Goal: Task Accomplishment & Management: Use online tool/utility

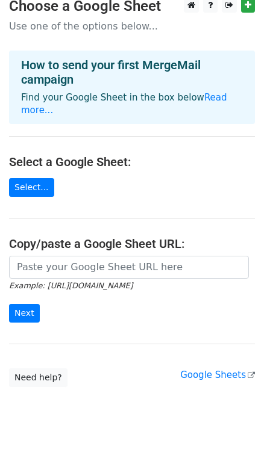
scroll to position [17, 0]
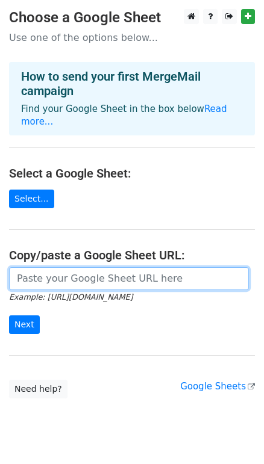
click at [78, 267] on input "url" at bounding box center [129, 278] width 240 height 23
paste input "https://docs.google.com/spreadsheets/d/1qQ7mny1t1Hv7V-7E2ZB9XHoZ21ly7E3WxYz06F2…"
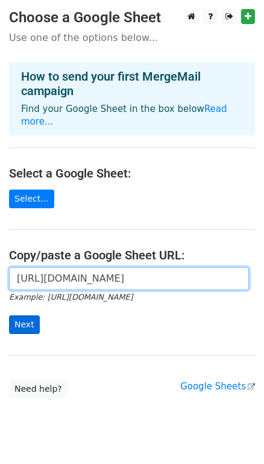
type input "https://docs.google.com/spreadsheets/d/1qQ7mny1t1Hv7V-7E2ZB9XHoZ21ly7E3WxYz06F2…"
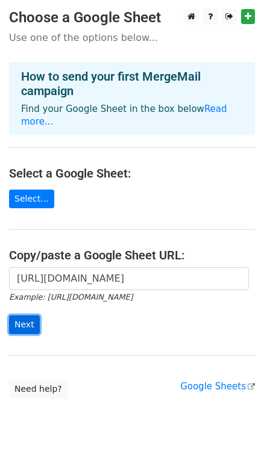
click at [20, 316] on input "Next" at bounding box center [24, 325] width 31 height 19
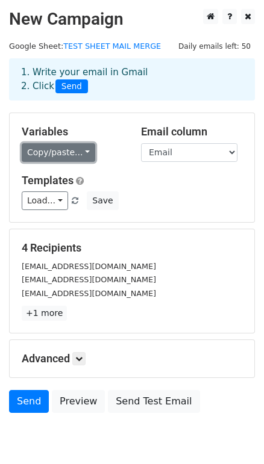
click at [84, 152] on link "Copy/paste..." at bounding box center [58, 152] width 73 height 19
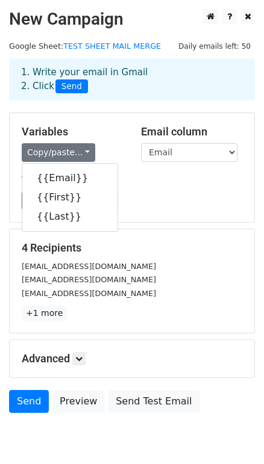
click at [193, 211] on div "Variables Copy/paste... {{Email}} {{First}} {{Last}} Email column Email First L…" at bounding box center [132, 167] width 244 height 109
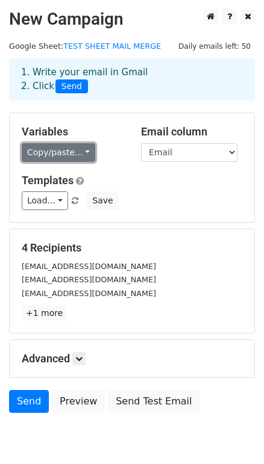
click at [64, 153] on link "Copy/paste..." at bounding box center [58, 152] width 73 height 19
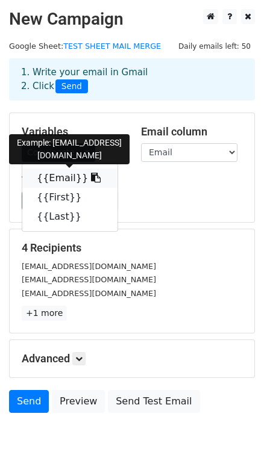
click at [61, 177] on link "{{Email}}" at bounding box center [69, 178] width 95 height 19
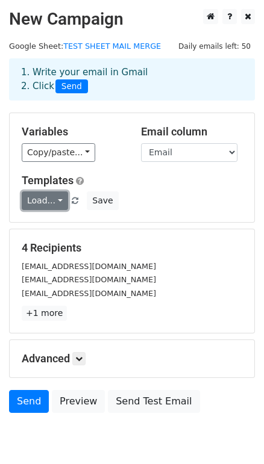
click at [54, 202] on link "Load..." at bounding box center [45, 200] width 46 height 19
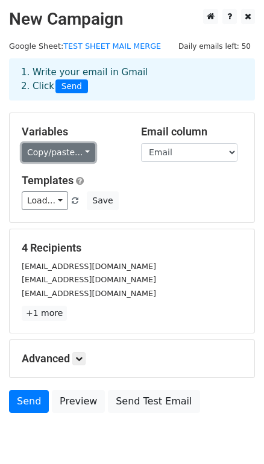
click at [58, 153] on link "Copy/paste..." at bounding box center [58, 152] width 73 height 19
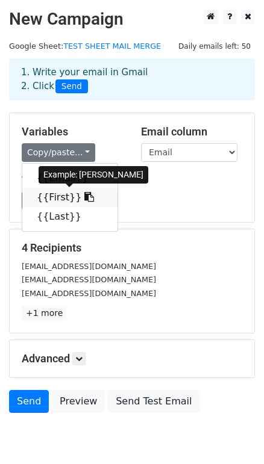
click at [55, 194] on link "{{First}}" at bounding box center [69, 197] width 95 height 19
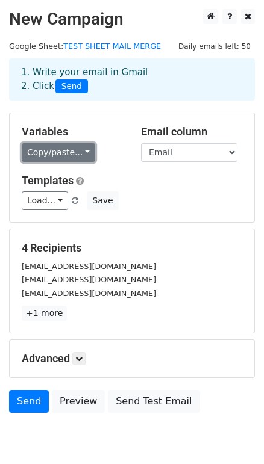
click at [84, 155] on link "Copy/paste..." at bounding box center [58, 152] width 73 height 19
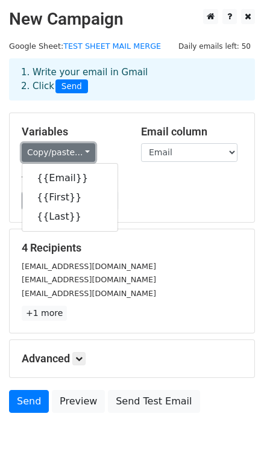
click at [84, 155] on link "Copy/paste..." at bounding box center [58, 152] width 73 height 19
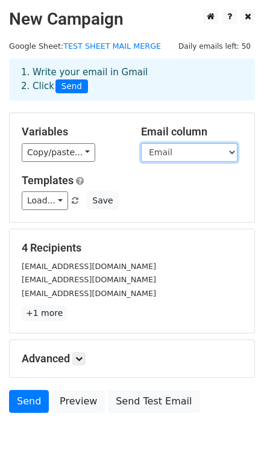
click at [202, 157] on select "Email First Last" at bounding box center [189, 152] width 96 height 19
click at [203, 152] on select "Email First Last" at bounding box center [189, 152] width 96 height 19
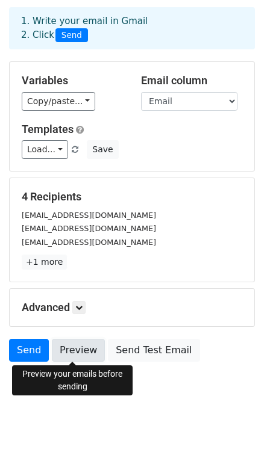
click at [70, 351] on link "Preview" at bounding box center [78, 350] width 53 height 23
click at [71, 344] on link "Preview" at bounding box center [78, 350] width 53 height 23
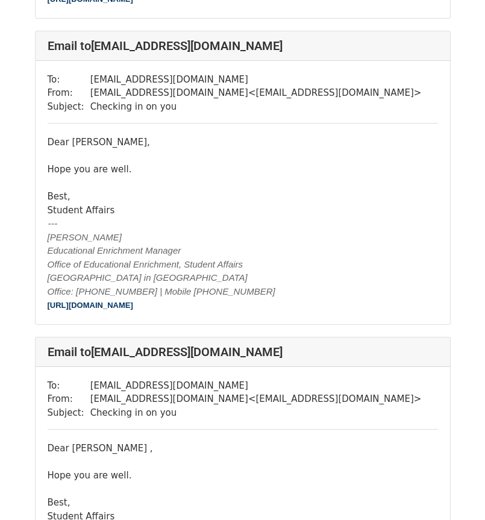
scroll to position [662, 0]
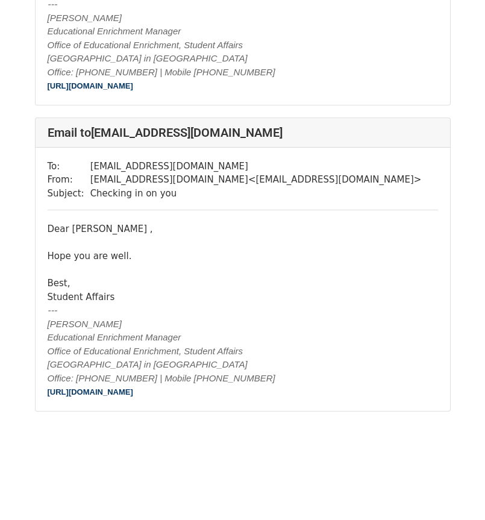
scroll to position [600, 0]
